Goal: Task Accomplishment & Management: Manage account settings

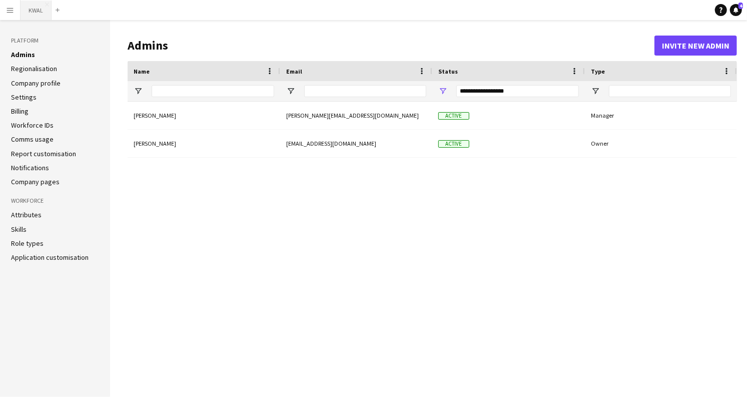
click at [28, 11] on button "KWAL Close" at bounding box center [36, 11] width 31 height 20
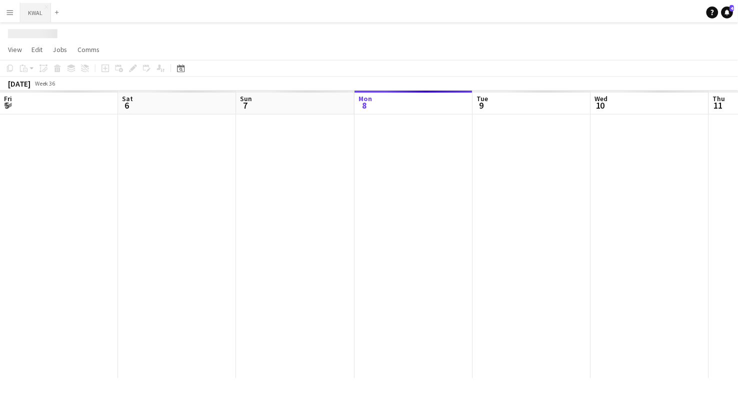
scroll to position [0, 239]
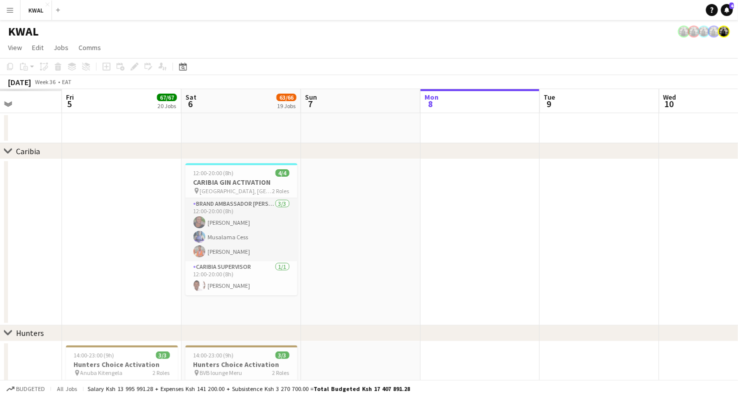
drag, startPoint x: 61, startPoint y: 250, endPoint x: 725, endPoint y: 350, distance: 671.2
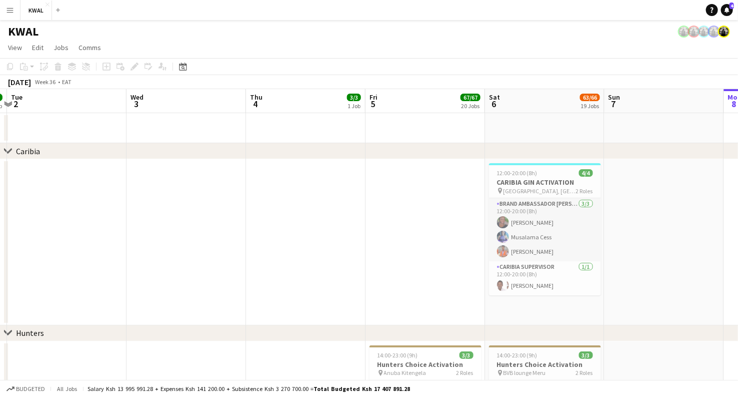
click at [727, 33] on app-user-avatar at bounding box center [724, 32] width 12 height 12
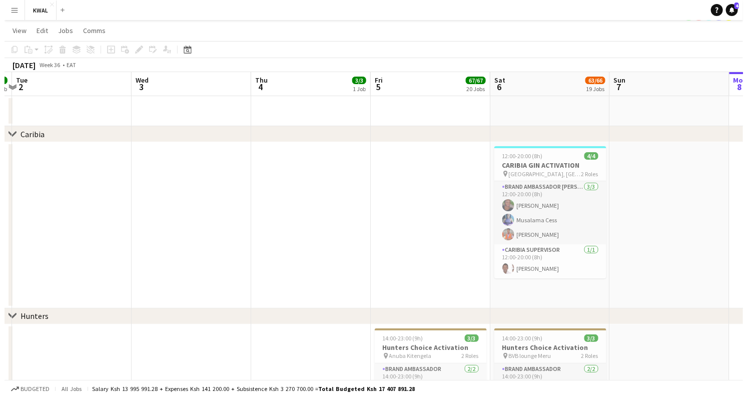
scroll to position [0, 0]
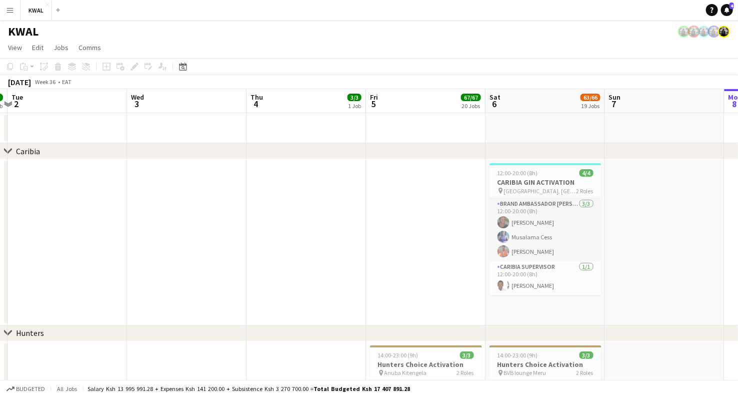
click at [12, 5] on button "Menu" at bounding box center [10, 10] width 20 height 20
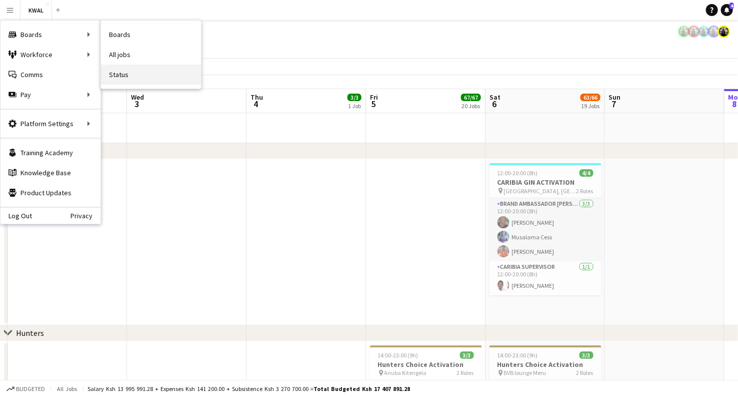
click at [123, 75] on link "Status" at bounding box center [151, 75] width 100 height 20
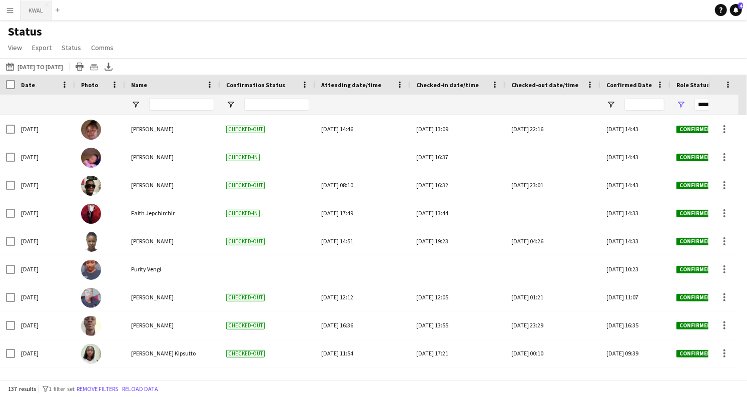
click at [30, 12] on button "KWAL Close" at bounding box center [36, 11] width 31 height 20
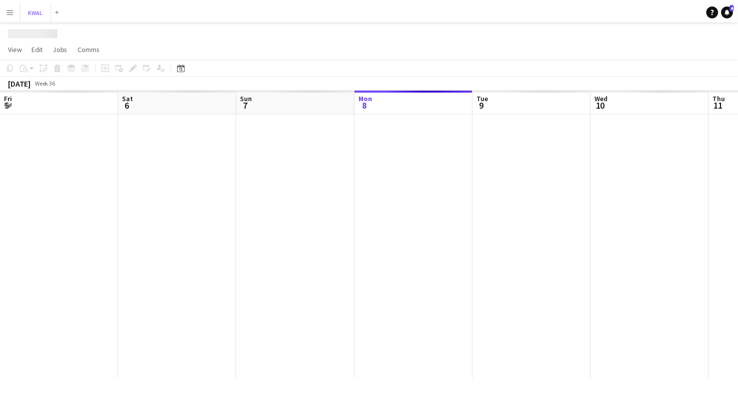
scroll to position [0, 239]
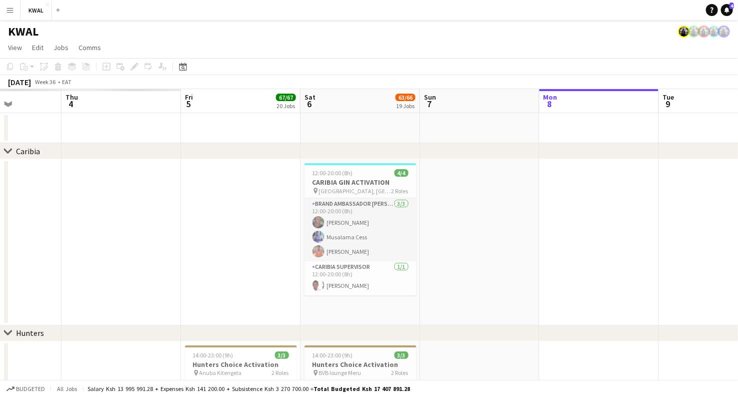
drag, startPoint x: 132, startPoint y: 265, endPoint x: 550, endPoint y: 265, distance: 417.6
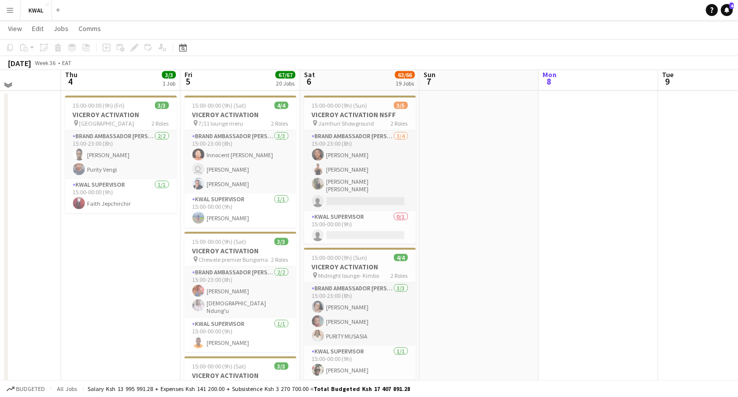
scroll to position [2001, 0]
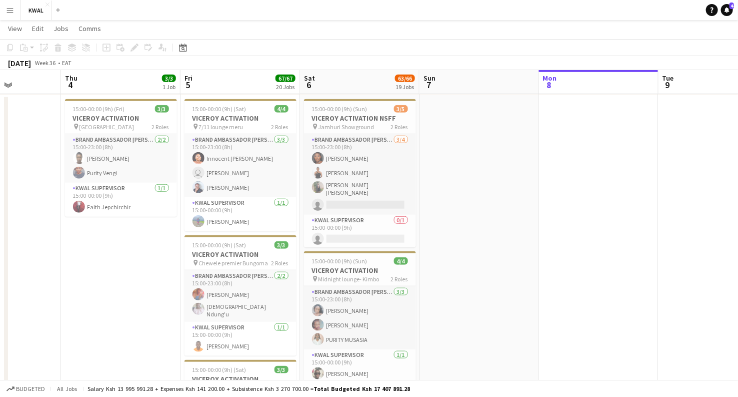
click at [0, 84] on app-board-header-date "Wed 3" at bounding box center [1, 82] width 120 height 24
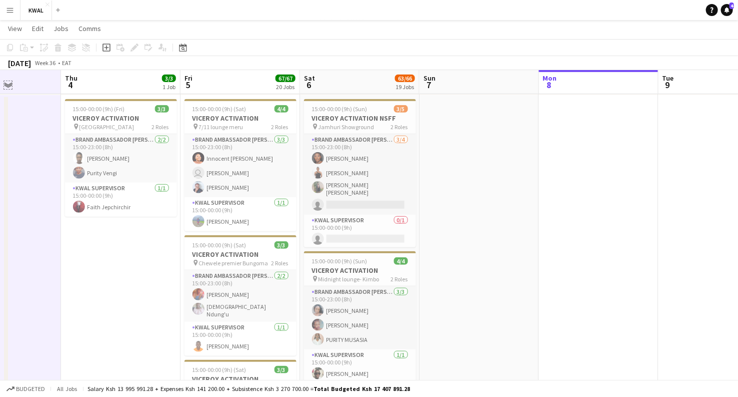
click at [4, 85] on app-icon "Expand/collapse" at bounding box center [8, 85] width 8 height 10
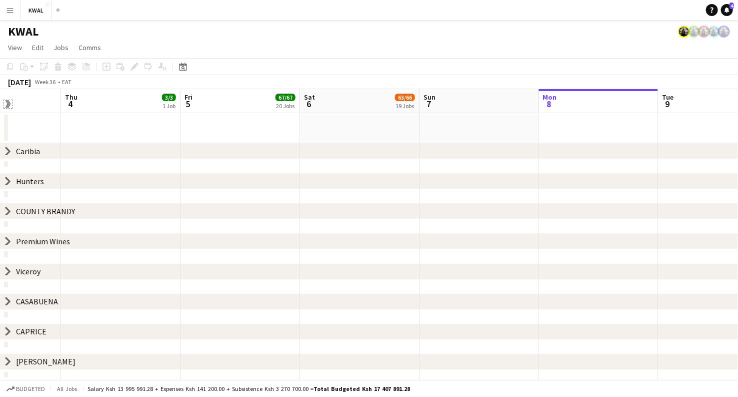
scroll to position [0, 0]
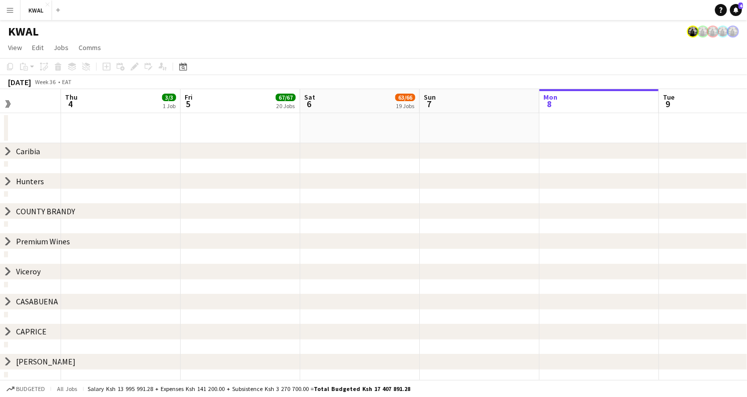
click at [8, 184] on icon "chevron-right" at bounding box center [8, 181] width 8 height 8
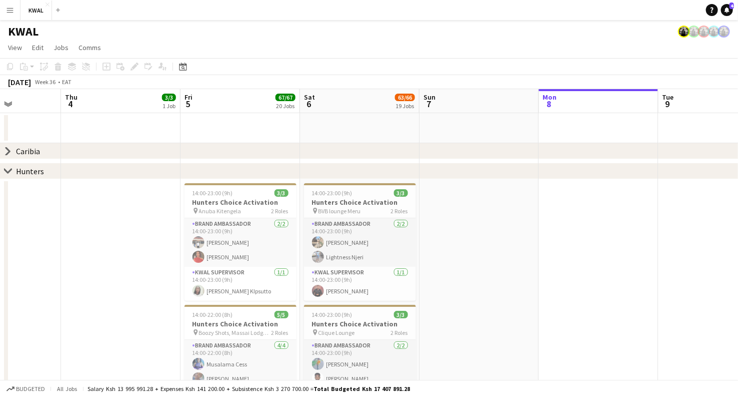
click at [8, 168] on icon "chevron-right" at bounding box center [8, 171] width 8 height 8
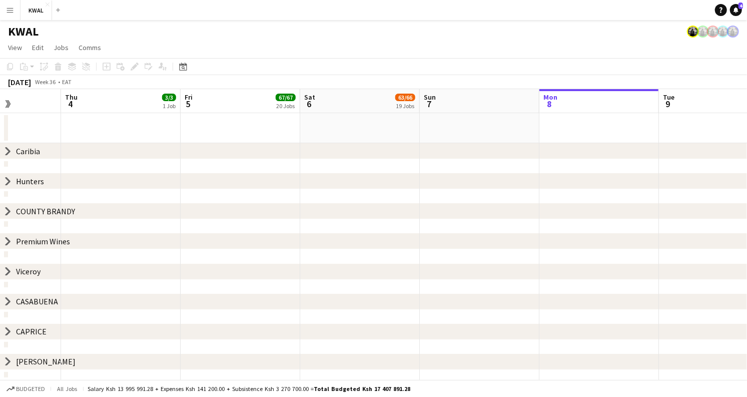
click at [7, 273] on icon at bounding box center [8, 272] width 4 height 8
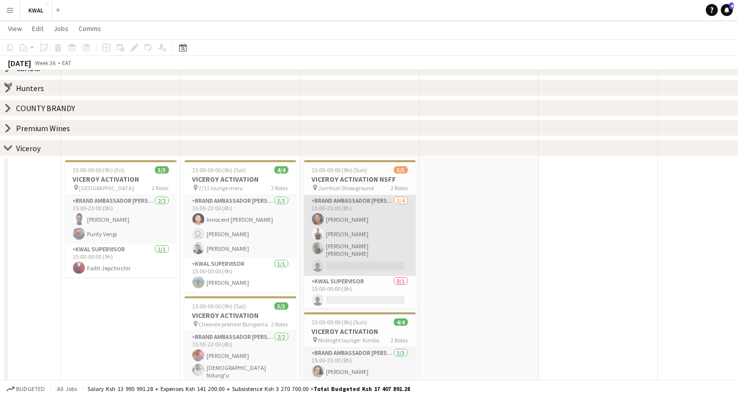
scroll to position [56, 0]
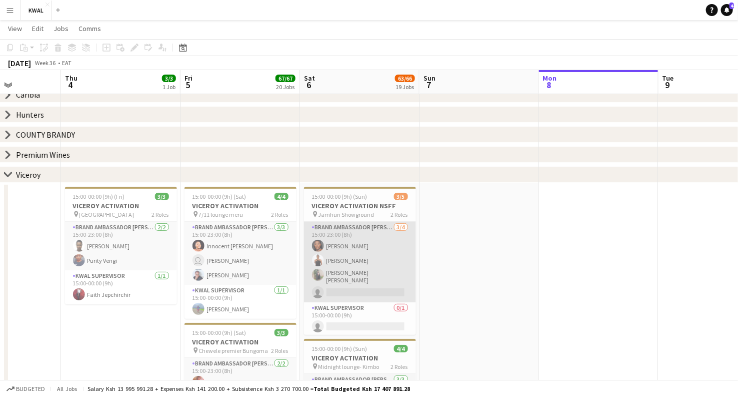
click at [351, 245] on app-card-role "Brand Ambassador kwal 3/4 15:00-23:00 (8h) Fiona Karenju Everlyn Gathingi Mary …" at bounding box center [360, 262] width 112 height 81
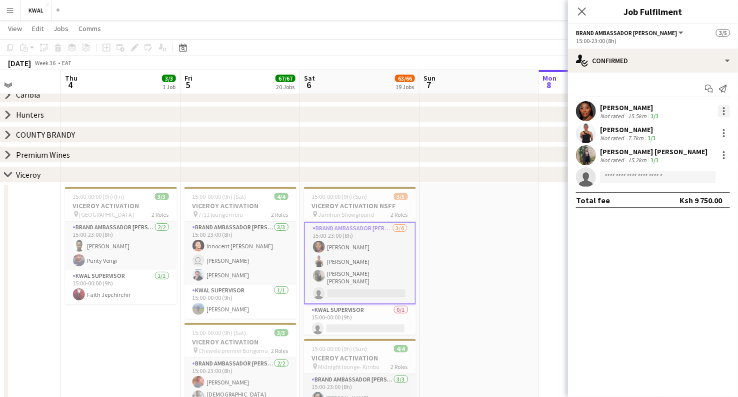
click at [722, 107] on div at bounding box center [724, 111] width 12 height 12
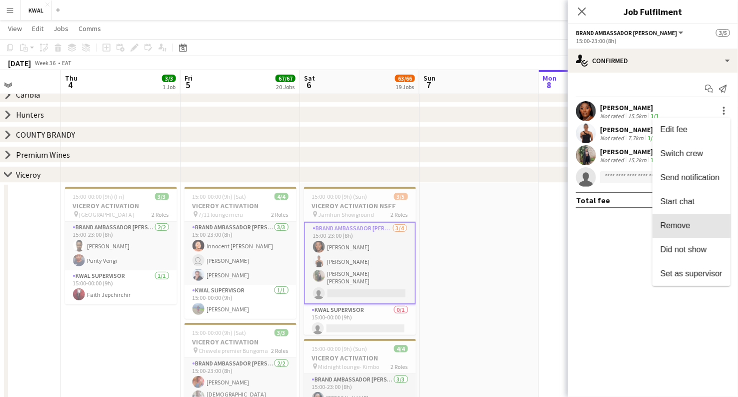
drag, startPoint x: 688, startPoint y: 223, endPoint x: 628, endPoint y: 208, distance: 62.2
click at [684, 223] on span "Remove" at bounding box center [676, 225] width 30 height 9
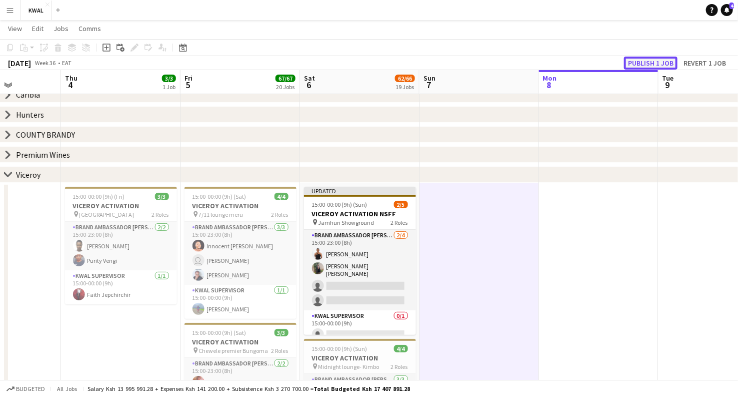
click at [661, 65] on button "Publish 1 job" at bounding box center [651, 63] width 54 height 13
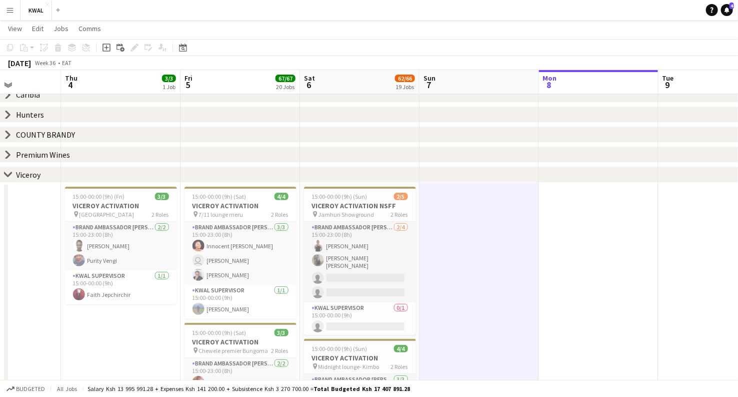
click at [11, 47] on div "Copy Paste Paste Ctrl+V Paste with crew Ctrl+Shift+V Paste linked Job Delete Gr…" at bounding box center [48, 48] width 88 height 12
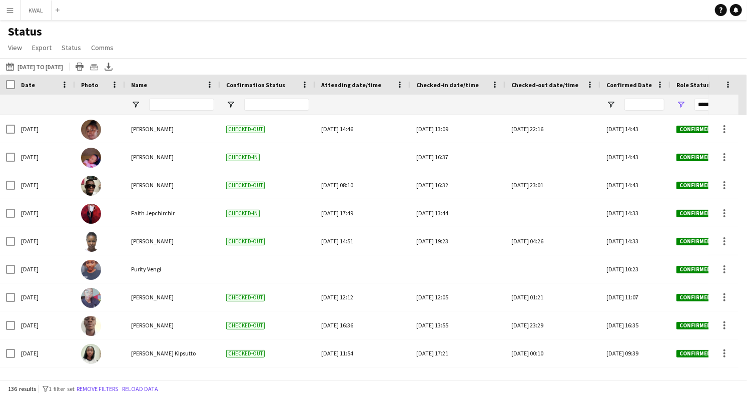
click at [8, 11] on app-icon "Menu" at bounding box center [10, 10] width 8 height 8
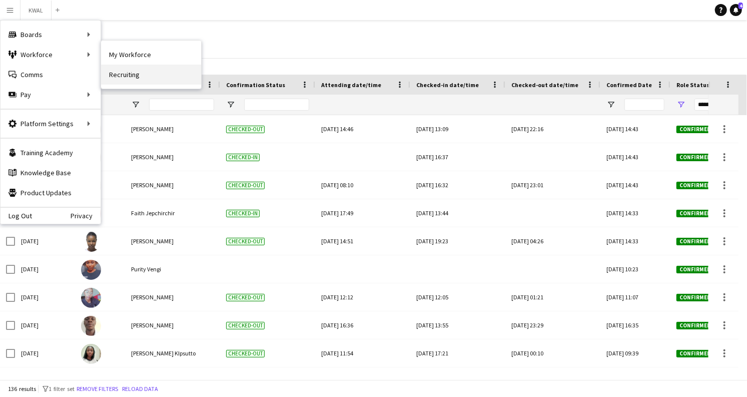
click at [128, 79] on link "Recruiting" at bounding box center [151, 75] width 100 height 20
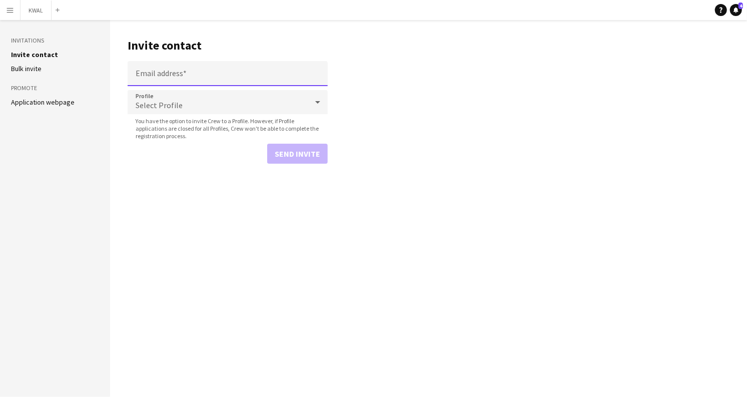
click at [194, 79] on input "Email address" at bounding box center [228, 73] width 200 height 25
type input "**********"
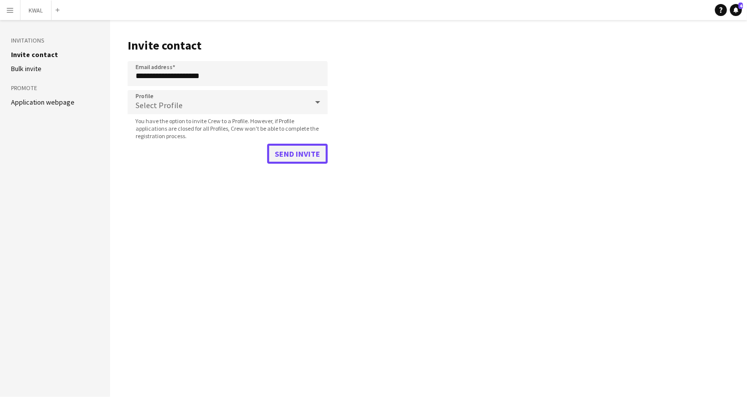
click at [306, 155] on button "Send invite" at bounding box center [297, 154] width 61 height 20
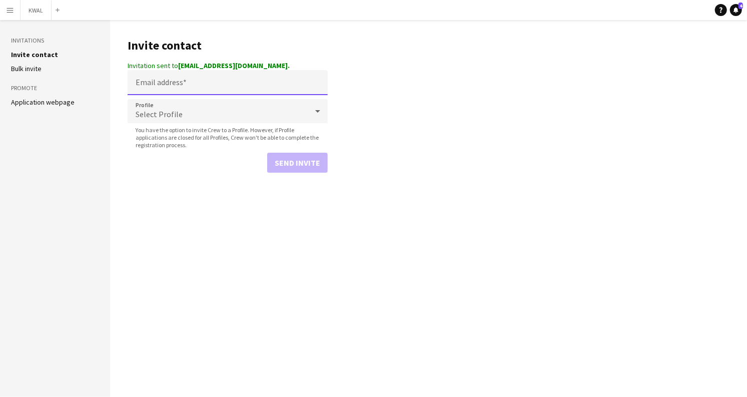
click at [228, 90] on input "Email address" at bounding box center [228, 82] width 200 height 25
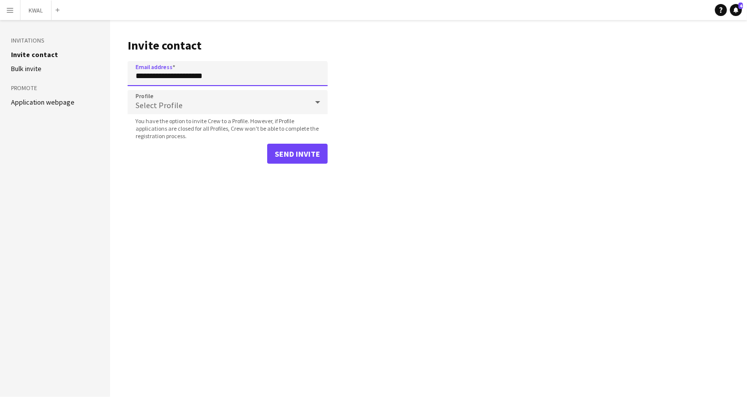
type input "**********"
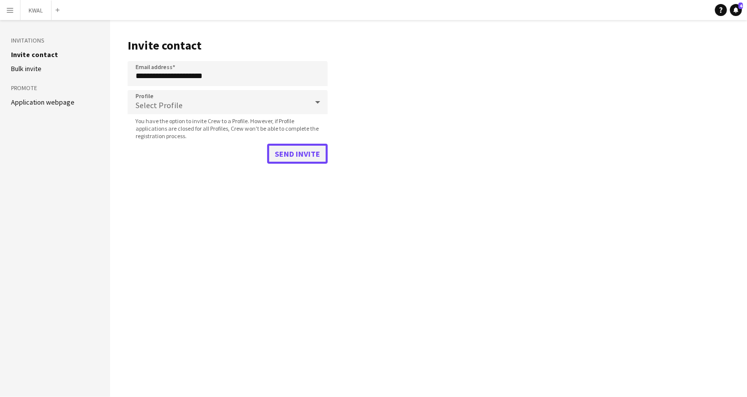
drag, startPoint x: 286, startPoint y: 158, endPoint x: 267, endPoint y: 150, distance: 20.2
click at [285, 158] on button "Send invite" at bounding box center [297, 154] width 61 height 20
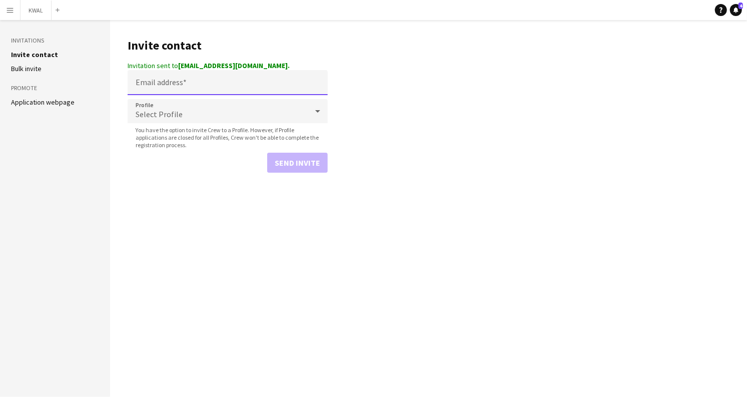
click at [188, 87] on input "Email address" at bounding box center [228, 82] width 200 height 25
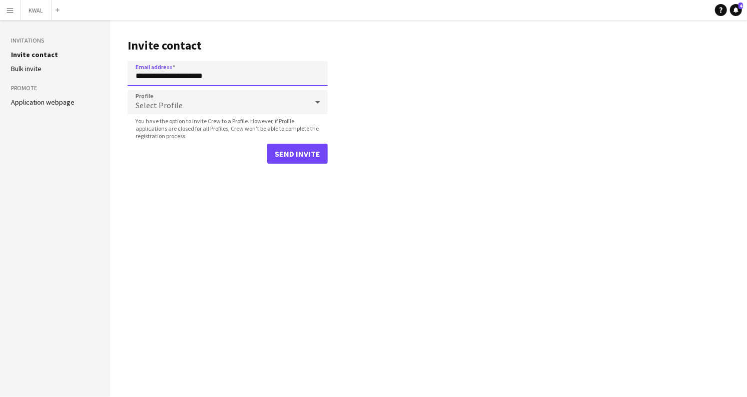
type input "**********"
drag, startPoint x: 274, startPoint y: 138, endPoint x: 276, endPoint y: 150, distance: 12.7
click at [276, 149] on form "**********" at bounding box center [228, 112] width 200 height 103
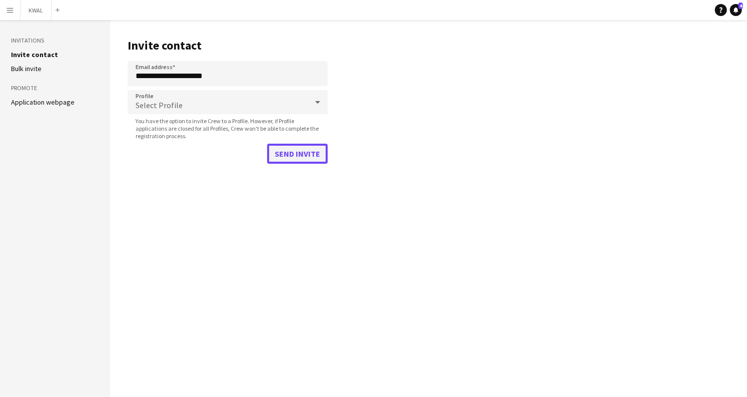
click at [279, 154] on button "Send invite" at bounding box center [297, 154] width 61 height 20
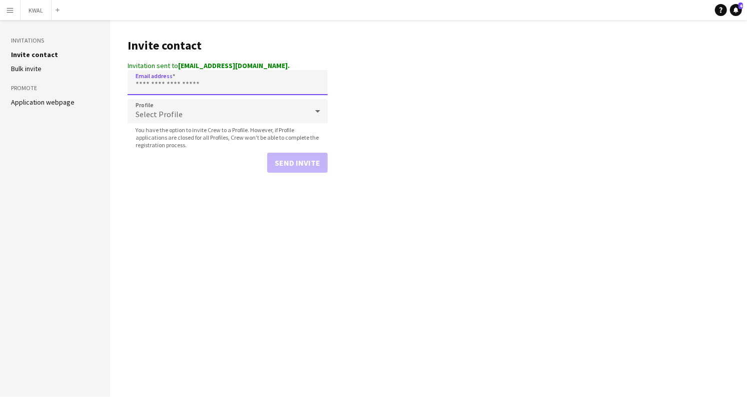
click at [168, 89] on input "Email address" at bounding box center [228, 82] width 200 height 25
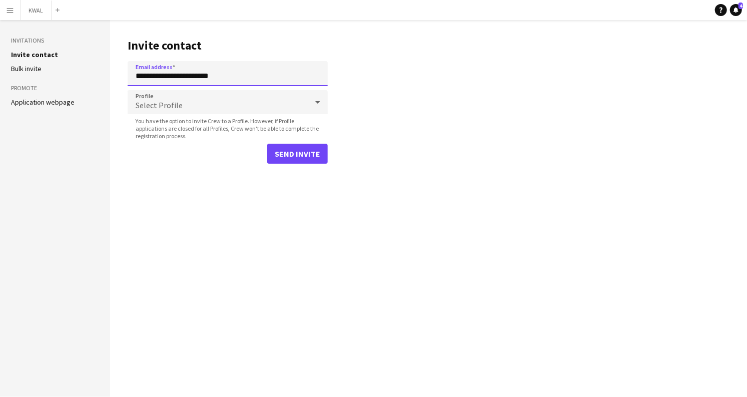
type input "**********"
click at [267, 144] on button "Send invite" at bounding box center [297, 154] width 61 height 20
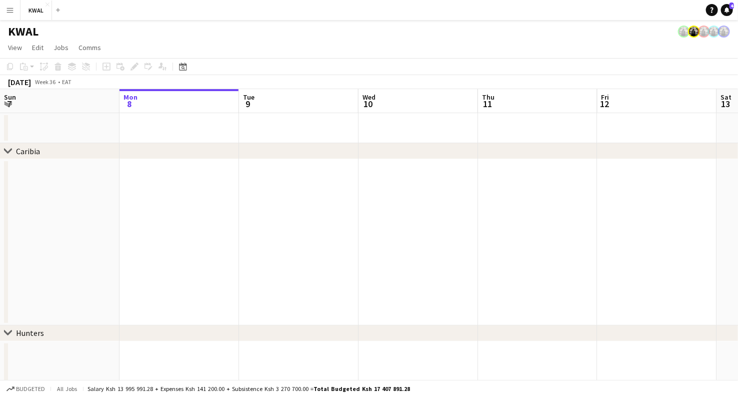
drag, startPoint x: 50, startPoint y: 153, endPoint x: 406, endPoint y: 225, distance: 362.8
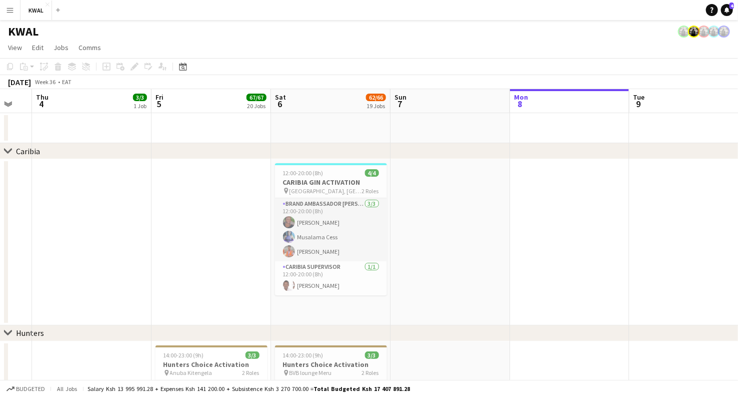
scroll to position [0, 207]
drag, startPoint x: 136, startPoint y: 254, endPoint x: 485, endPoint y: 284, distance: 350.3
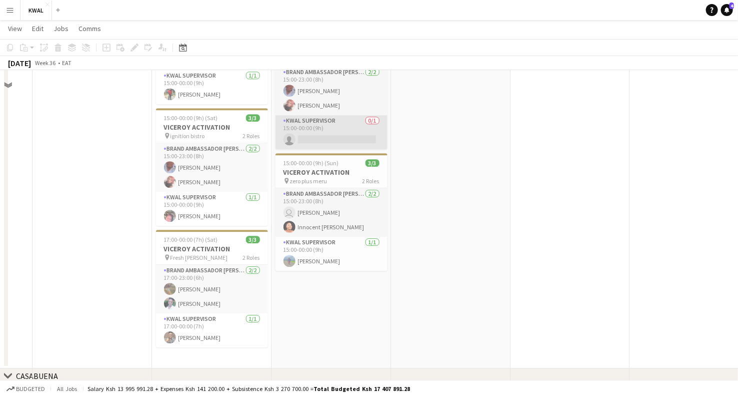
scroll to position [2822, 0]
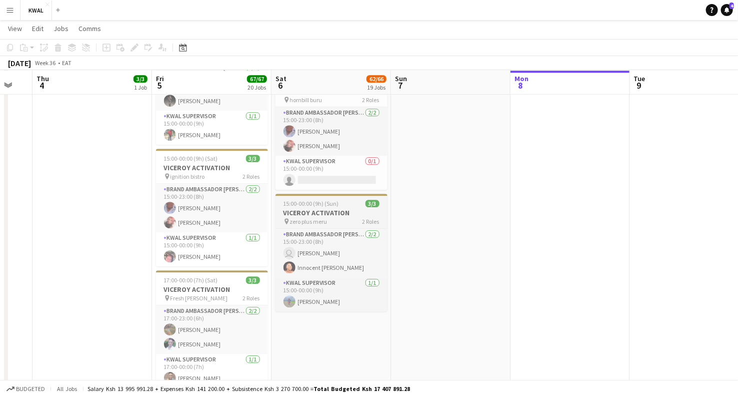
click at [316, 218] on span "zero plus meru" at bounding box center [309, 222] width 38 height 8
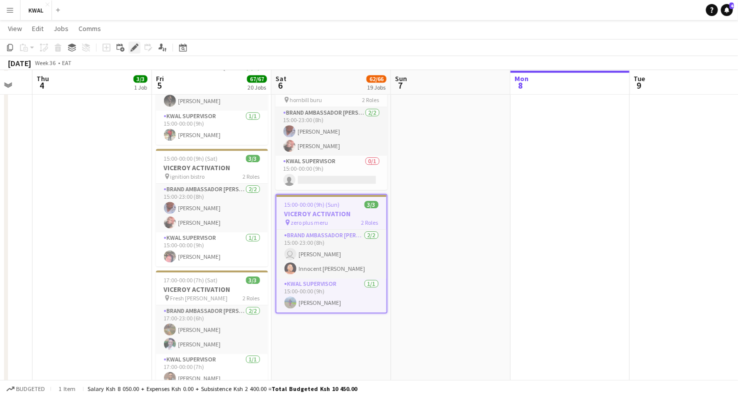
click at [132, 49] on icon at bounding box center [135, 48] width 6 height 6
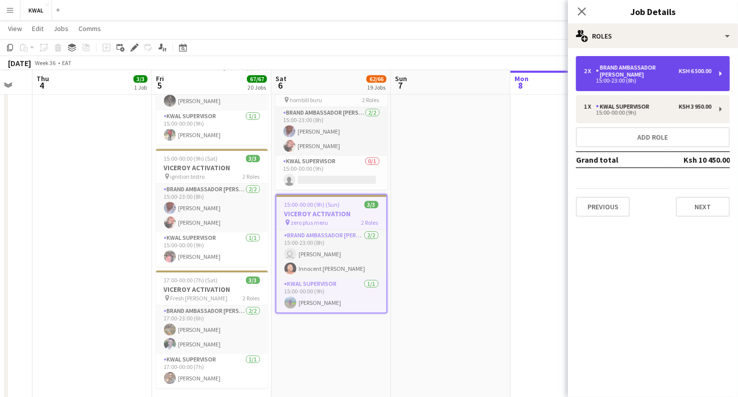
click at [637, 76] on div "2 x Brand Ambassador kwal Ksh 6 500.00 15:00-23:00 (8h)" at bounding box center [653, 73] width 154 height 35
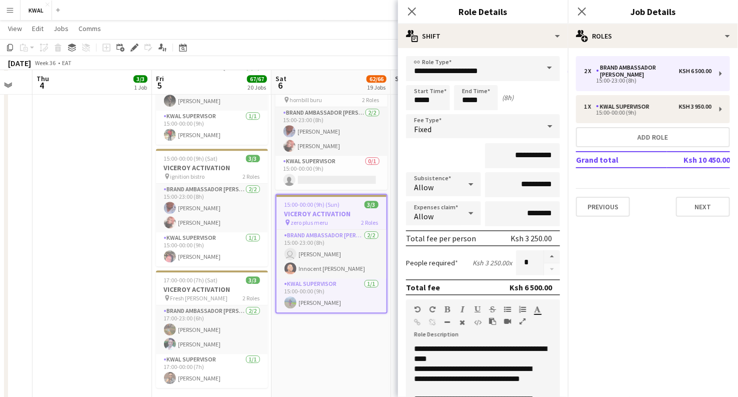
click at [465, 185] on icon at bounding box center [471, 184] width 12 height 20
click at [449, 213] on span "Allow" at bounding box center [441, 213] width 55 height 10
click at [466, 210] on icon at bounding box center [471, 213] width 12 height 20
click at [466, 210] on div at bounding box center [369, 198] width 738 height 397
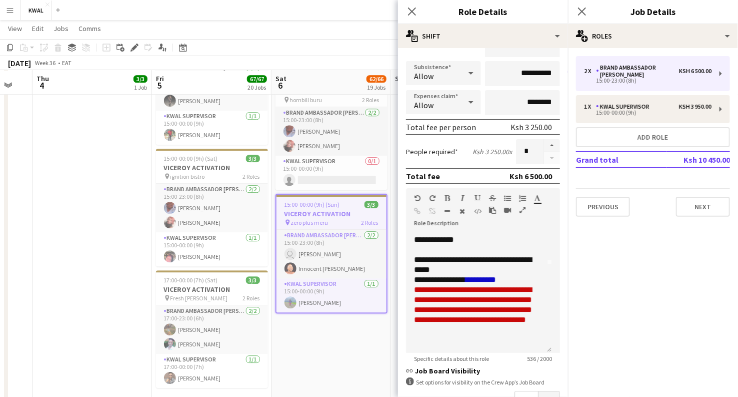
scroll to position [108, 0]
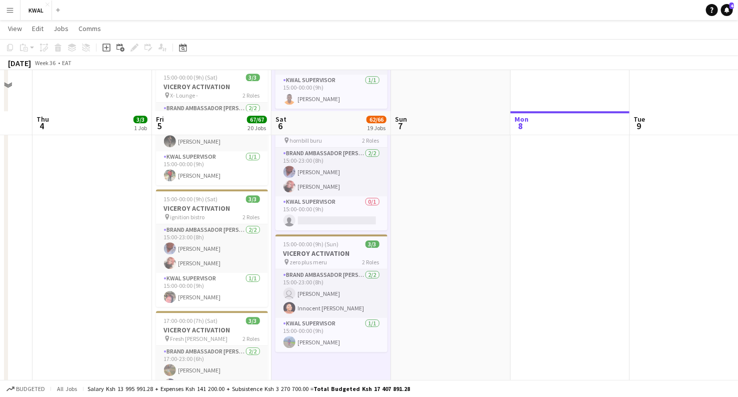
scroll to position [2767, 0]
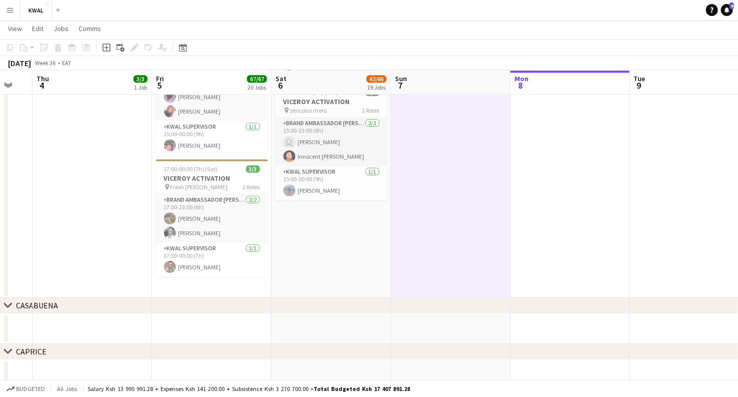
scroll to position [0, 207]
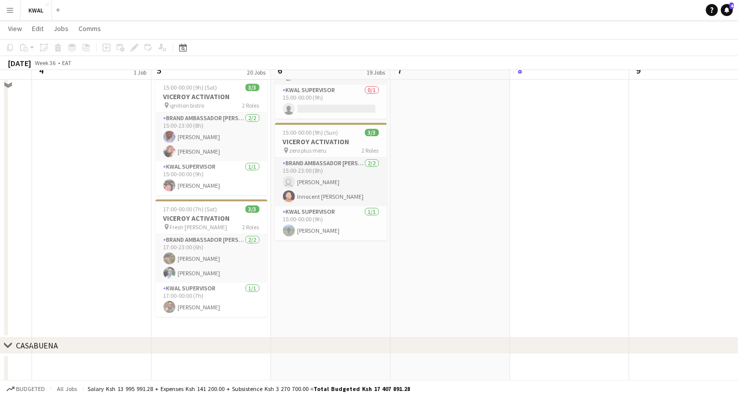
scroll to position [2878, 0]
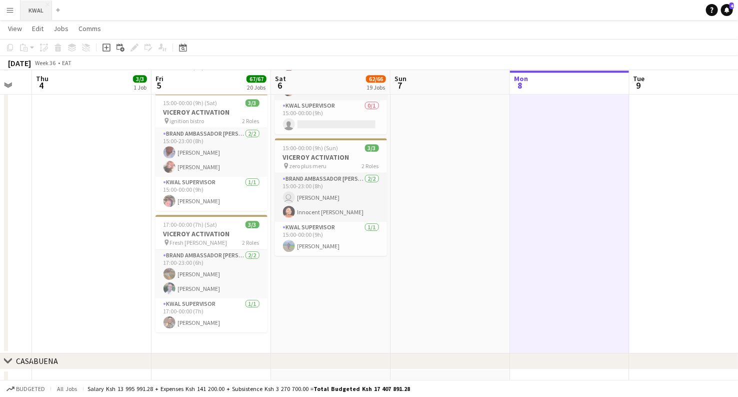
click at [34, 11] on button "KWAL Close" at bounding box center [37, 11] width 32 height 20
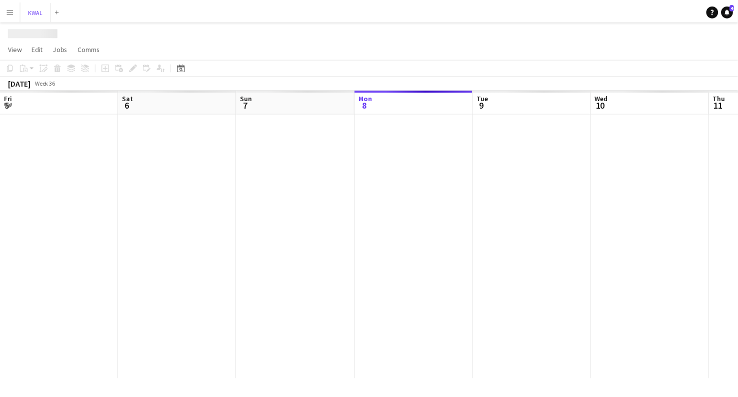
scroll to position [0, 239]
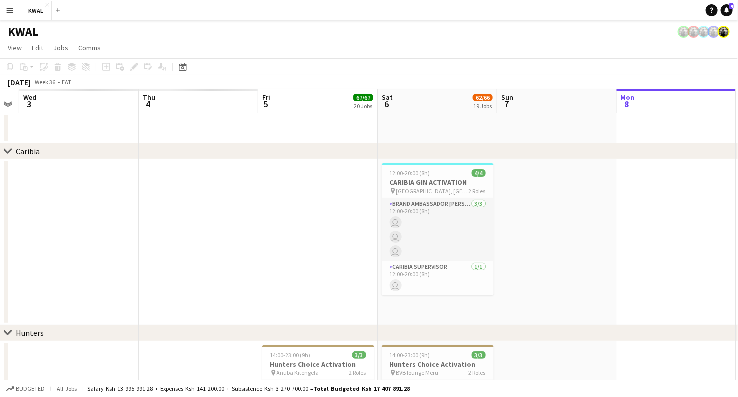
drag, startPoint x: 53, startPoint y: 313, endPoint x: 444, endPoint y: 353, distance: 393.6
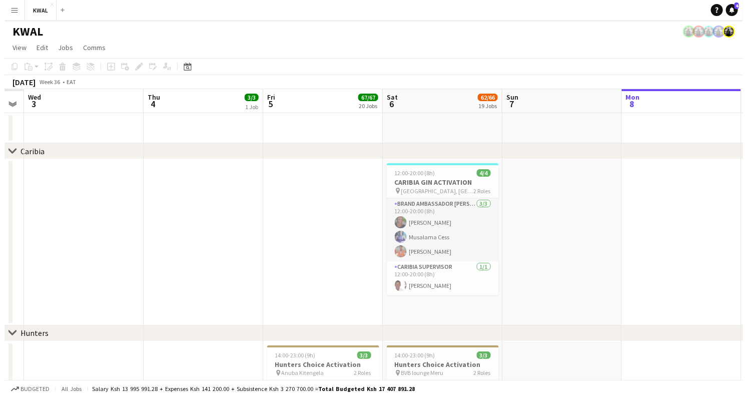
scroll to position [0, 308]
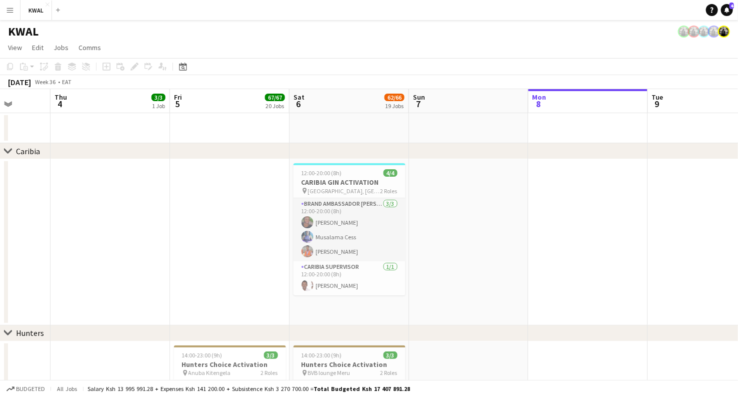
click at [13, 13] on app-icon "Menu" at bounding box center [10, 10] width 8 height 8
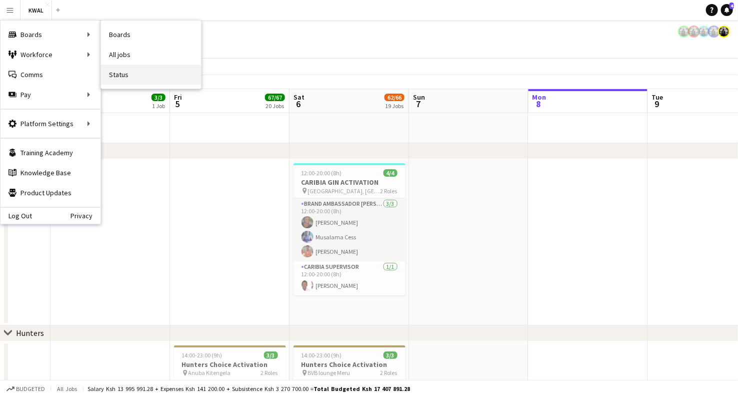
click at [116, 79] on link "Status" at bounding box center [151, 75] width 100 height 20
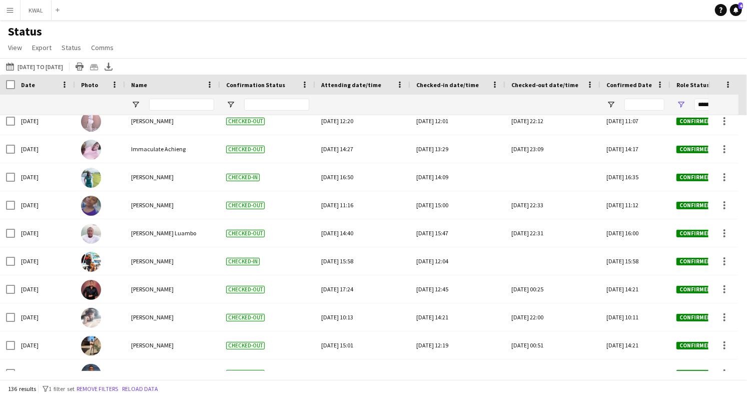
click at [363, 46] on div "Status View Views Default view New view Update view Delete view Edit name Custo…" at bounding box center [373, 41] width 747 height 34
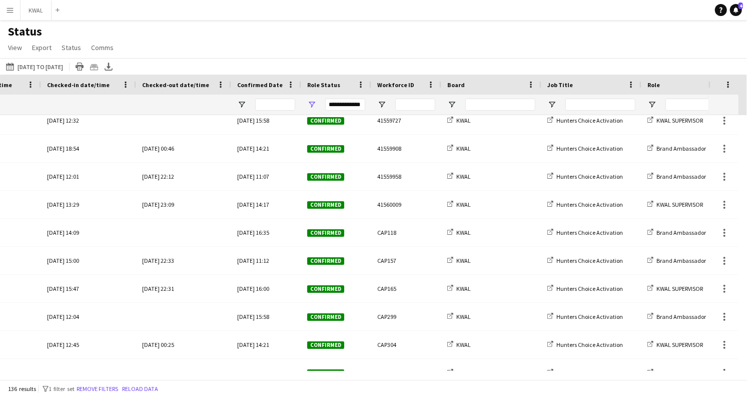
scroll to position [0, 422]
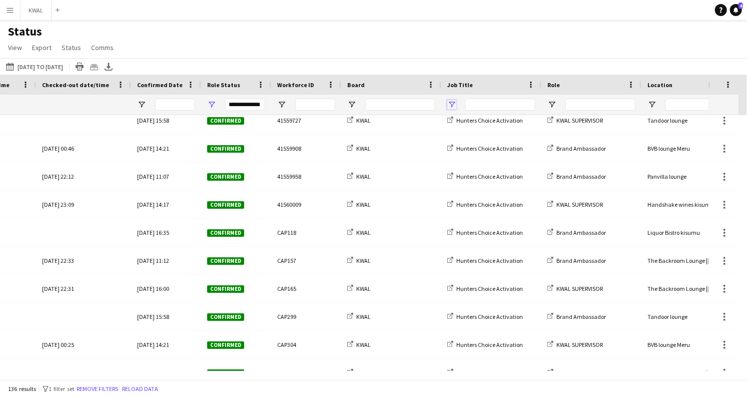
click at [450, 104] on span "Open Filter Menu" at bounding box center [451, 104] width 9 height 9
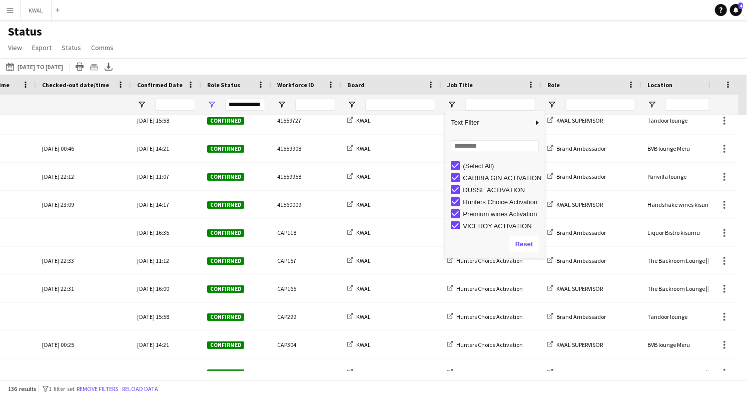
drag, startPoint x: 462, startPoint y: 175, endPoint x: 457, endPoint y: 171, distance: 6.7
click at [458, 173] on div "CARIBIA GIN ACTIVATION" at bounding box center [498, 178] width 94 height 12
type input "***"
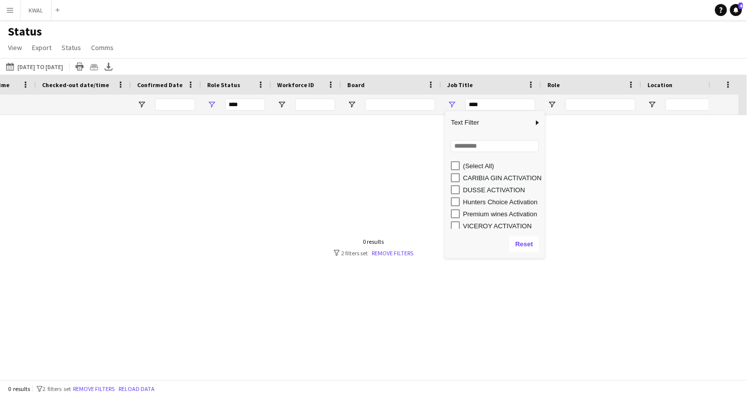
scroll to position [0, 0]
type input "**********"
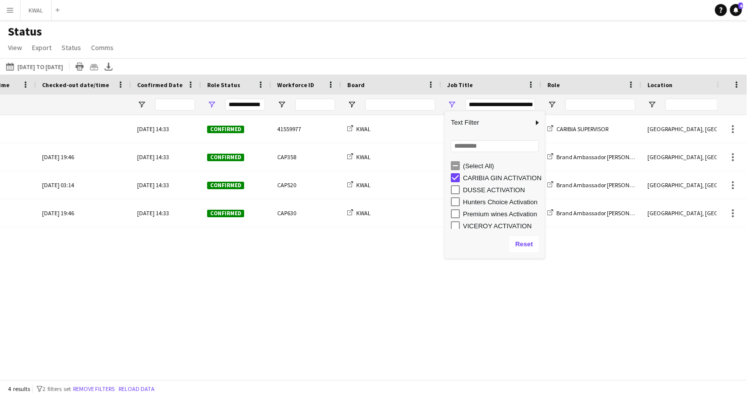
click at [459, 37] on div "Status View Views Default view New view Update view Delete view Edit name Custo…" at bounding box center [373, 41] width 747 height 34
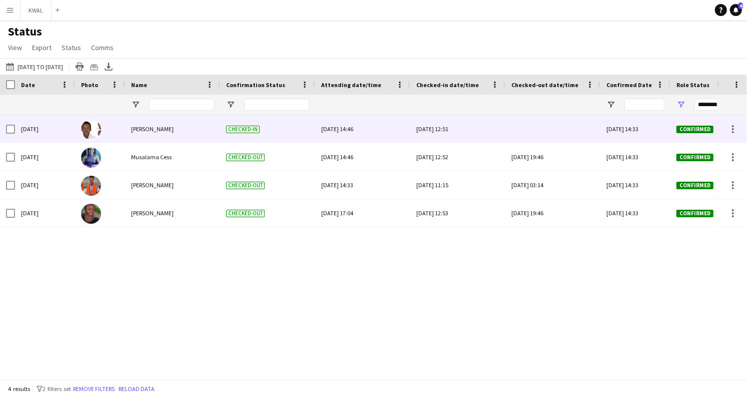
click at [535, 130] on div at bounding box center [552, 129] width 83 height 28
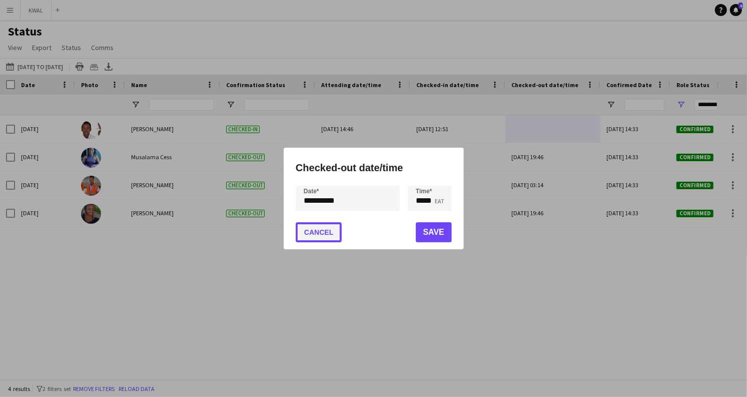
click at [329, 235] on button "Cancel" at bounding box center [319, 232] width 46 height 20
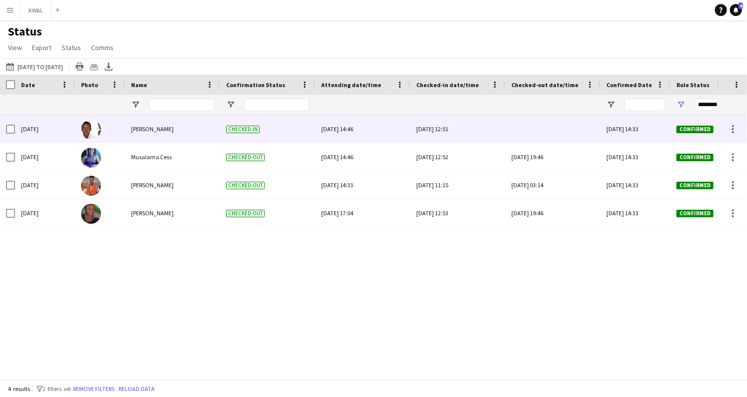
click at [530, 127] on div at bounding box center [552, 129] width 83 height 28
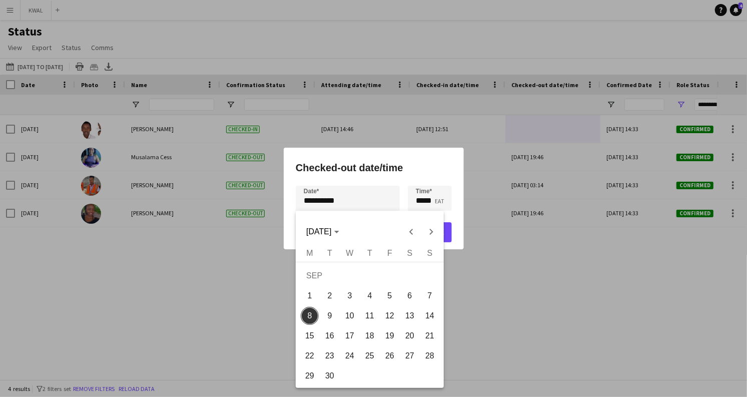
click at [376, 205] on div "**********" at bounding box center [373, 198] width 747 height 397
click at [412, 298] on span "6" at bounding box center [410, 296] width 18 height 18
type input "**********"
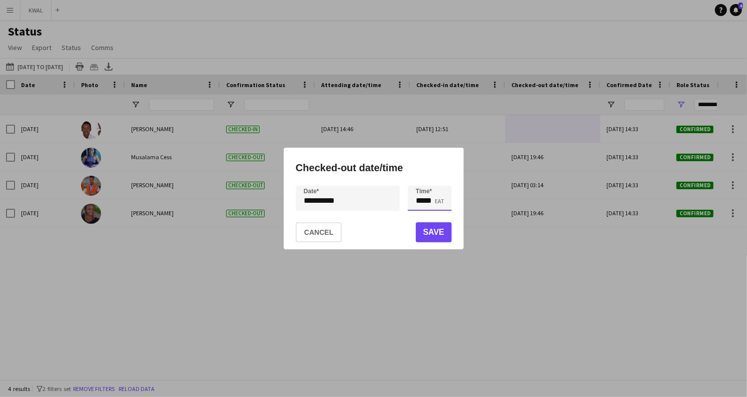
click at [433, 204] on input "*****" at bounding box center [430, 198] width 44 height 25
drag, startPoint x: 423, startPoint y: 199, endPoint x: 400, endPoint y: 202, distance: 23.2
click at [400, 202] on div "**********" at bounding box center [374, 198] width 156 height 25
drag, startPoint x: 433, startPoint y: 203, endPoint x: 412, endPoint y: 205, distance: 20.7
click at [426, 201] on input "*****" at bounding box center [430, 198] width 44 height 25
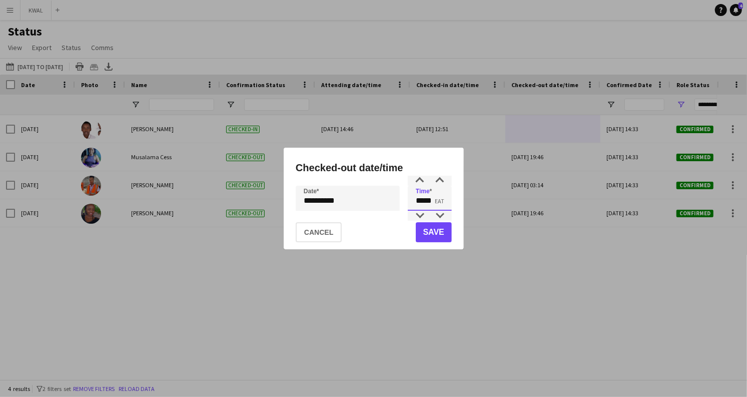
type input "*****"
click at [436, 232] on button "Save" at bounding box center [433, 232] width 36 height 20
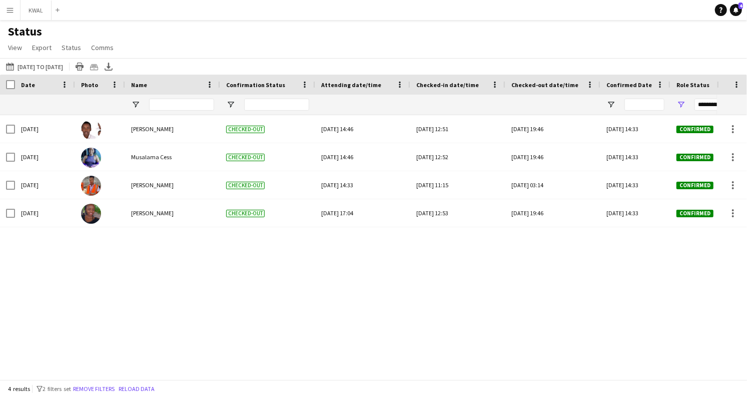
drag, startPoint x: 572, startPoint y: 52, endPoint x: 483, endPoint y: 78, distance: 92.1
click at [570, 52] on div "Status View Views Default view New view Update view Delete view Edit name Custo…" at bounding box center [373, 41] width 747 height 34
click at [58, 61] on button "08-09-2025 to 14-09-2025 01-09-2025 to 08-09-2025" at bounding box center [34, 67] width 61 height 12
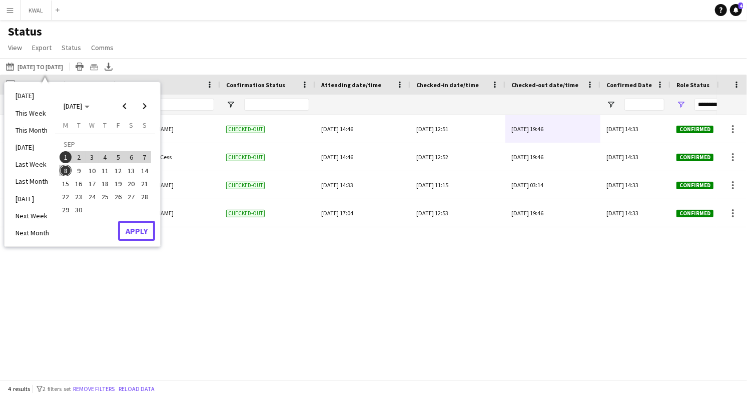
click at [137, 231] on button "Apply" at bounding box center [136, 231] width 37 height 20
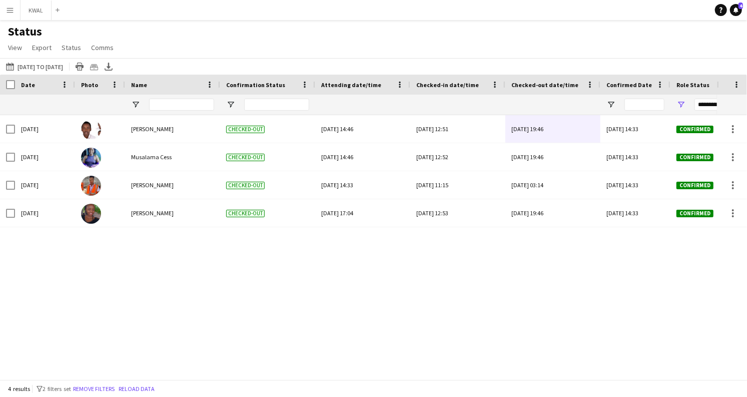
drag, startPoint x: 180, startPoint y: 374, endPoint x: 241, endPoint y: 373, distance: 61.0
click at [241, 373] on div "Crew Shift Details Role Status Workforce ID Confirmed Date" at bounding box center [373, 227] width 747 height 305
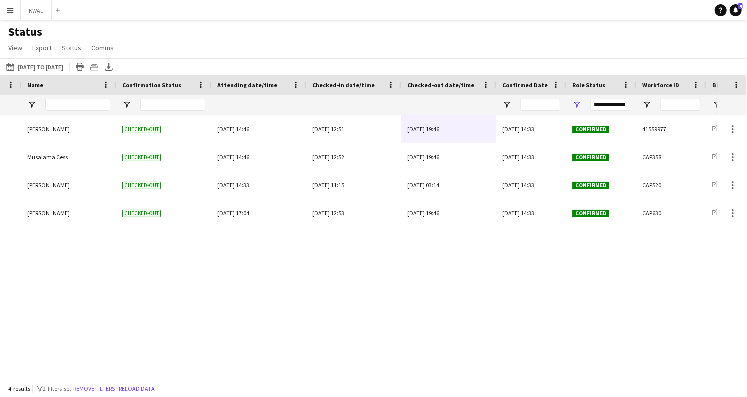
scroll to position [0, 258]
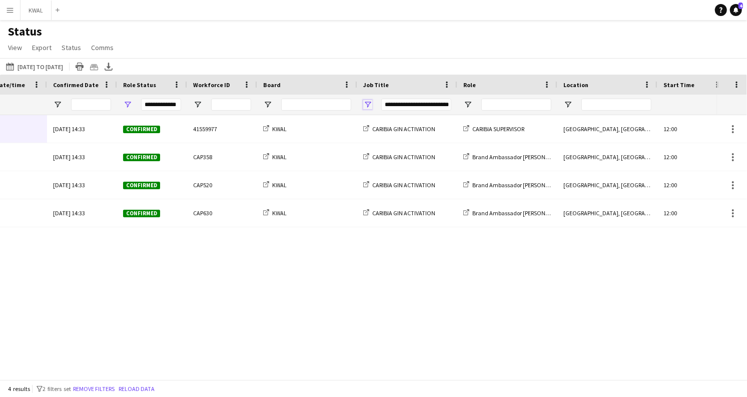
click at [364, 105] on span "Open Filter Menu" at bounding box center [367, 104] width 9 height 9
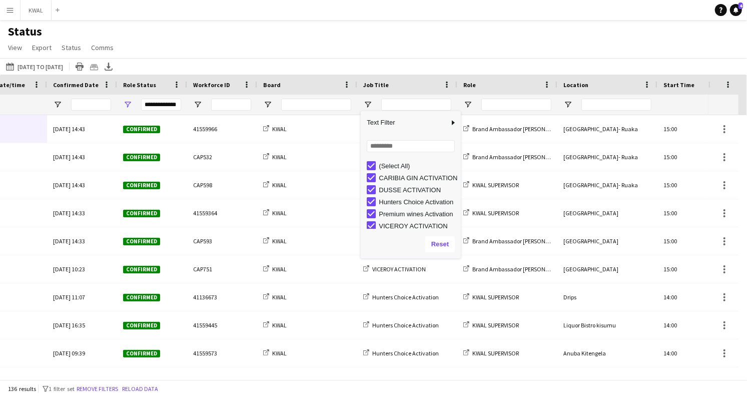
drag, startPoint x: 411, startPoint y: 25, endPoint x: 403, endPoint y: 33, distance: 11.0
click at [408, 27] on div "Status View Views Default view New view Update view Delete view Edit name Custo…" at bounding box center [373, 41] width 747 height 34
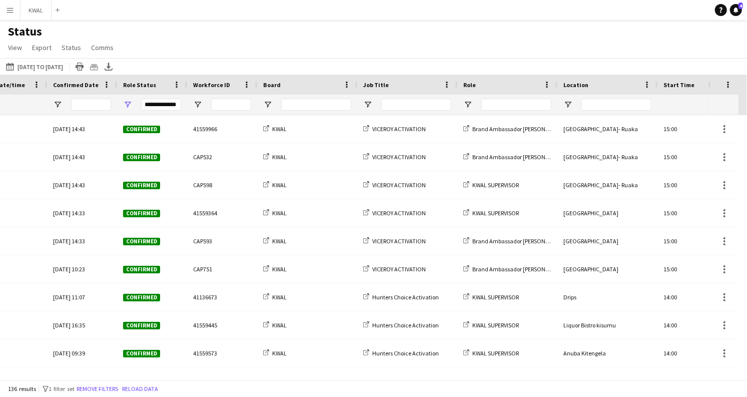
drag, startPoint x: 404, startPoint y: 369, endPoint x: 404, endPoint y: 375, distance: 6.0
click at [404, 375] on div "Crew Shift Details Role Status Workforce ID Confirmed Date" at bounding box center [373, 227] width 747 height 305
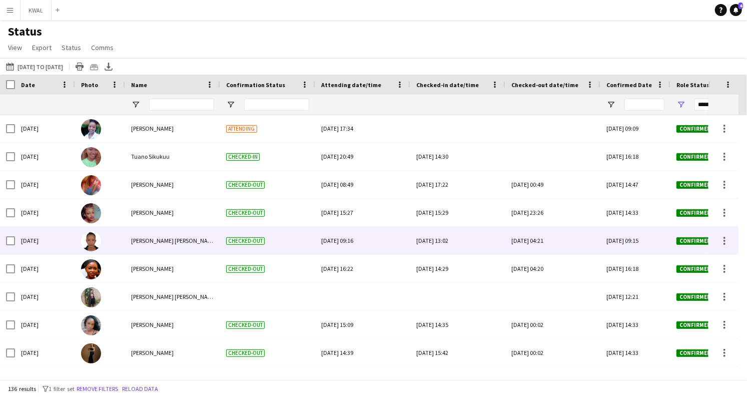
scroll to position [3553, 0]
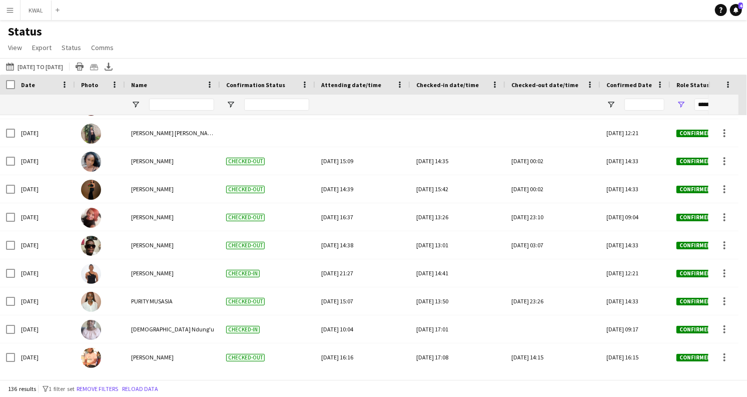
click at [368, 54] on div "Status View Views Default view New view Update view Delete view Edit name Custo…" at bounding box center [373, 41] width 747 height 34
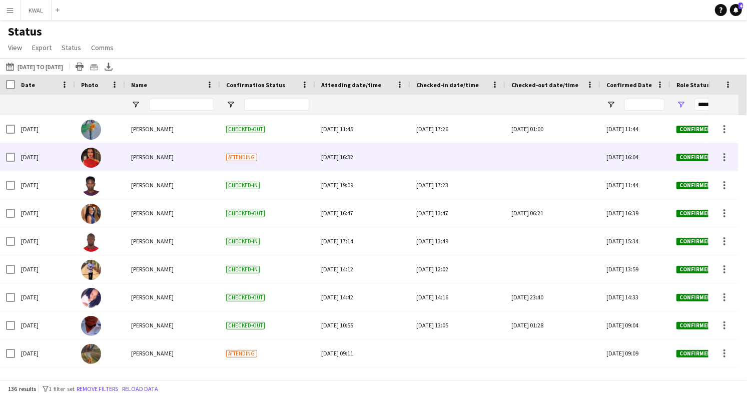
scroll to position [2899, 0]
